Goal: Transaction & Acquisition: Obtain resource

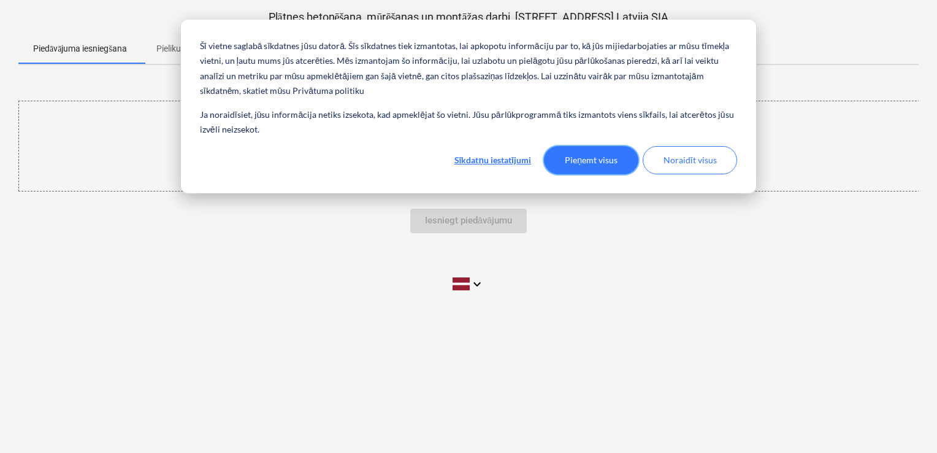
click at [611, 163] on button "Pieņemt visus" at bounding box center [591, 160] width 94 height 28
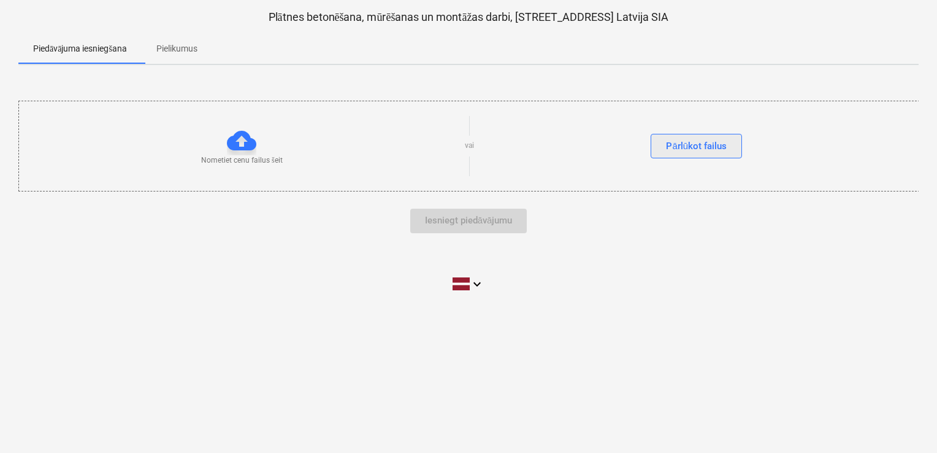
click at [698, 151] on div "Pārlūkot failus" at bounding box center [696, 146] width 61 height 16
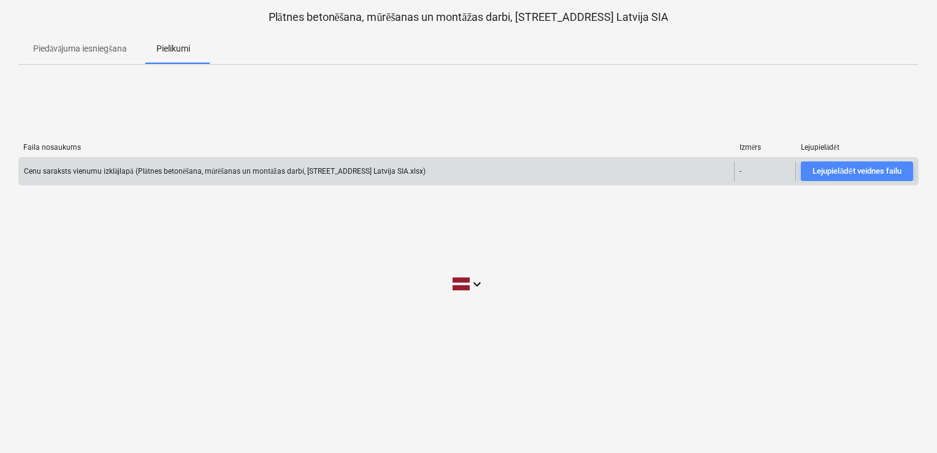
click at [858, 171] on div "Lejupielādēt veidnes failu" at bounding box center [857, 171] width 88 height 14
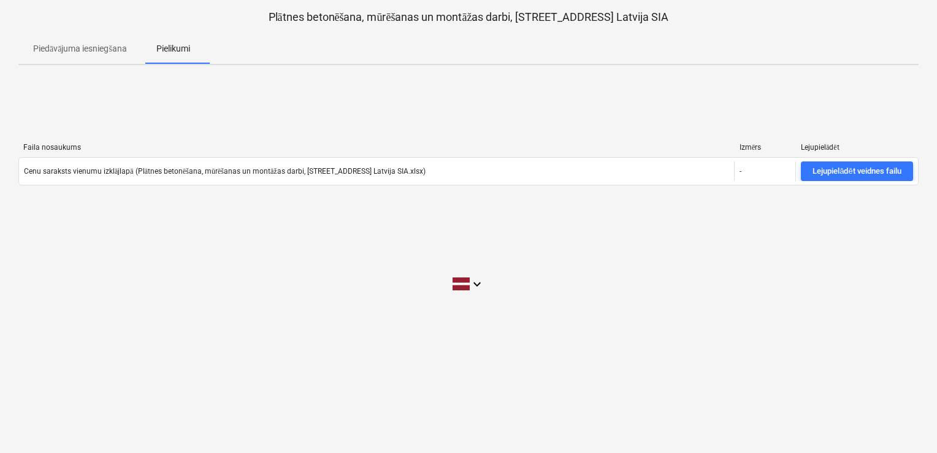
click at [848, 56] on div "Piedāvājuma iesniegšana Pielikumi" at bounding box center [468, 48] width 901 height 29
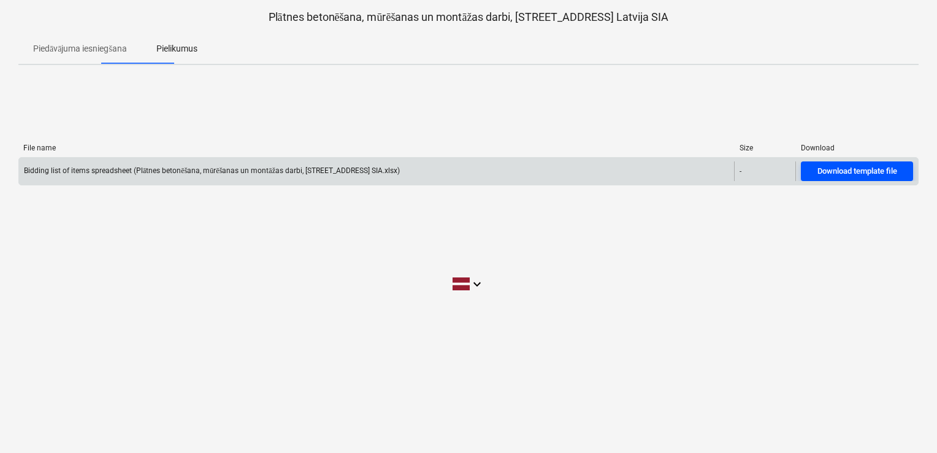
click at [860, 169] on div "Download template file" at bounding box center [858, 171] width 80 height 14
